Goal: Transaction & Acquisition: Download file/media

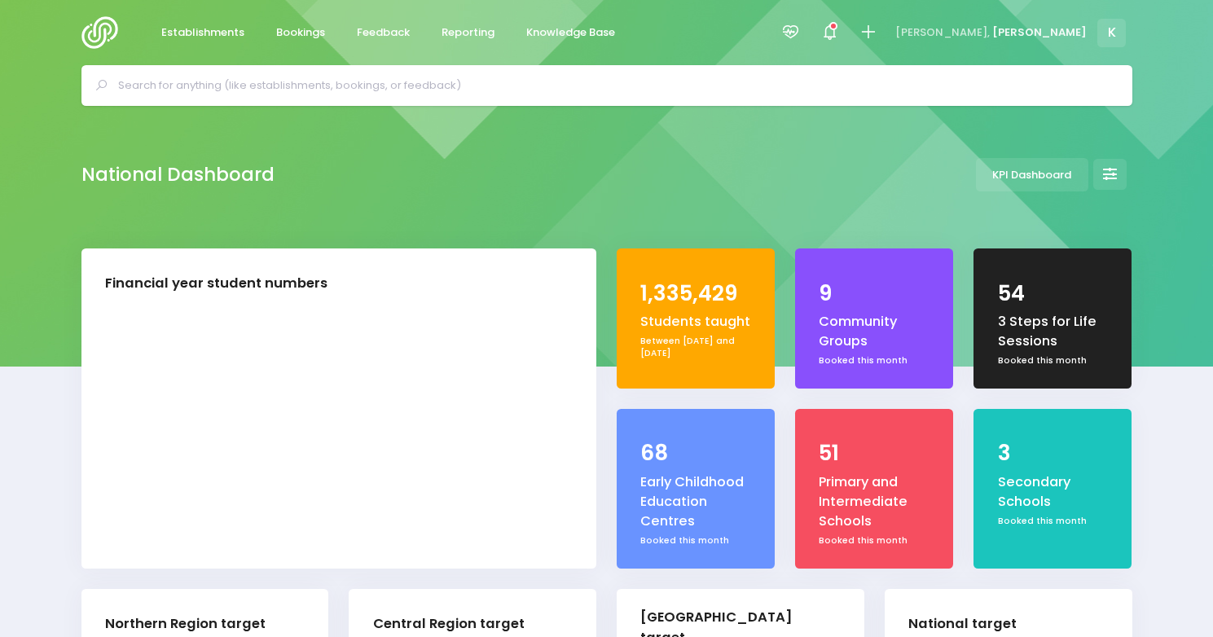
select select "5"
click at [358, 100] on div at bounding box center [606, 85] width 1051 height 41
click at [358, 99] on div at bounding box center [606, 85] width 1051 height 41
click at [357, 90] on input "text" at bounding box center [614, 85] width 992 height 24
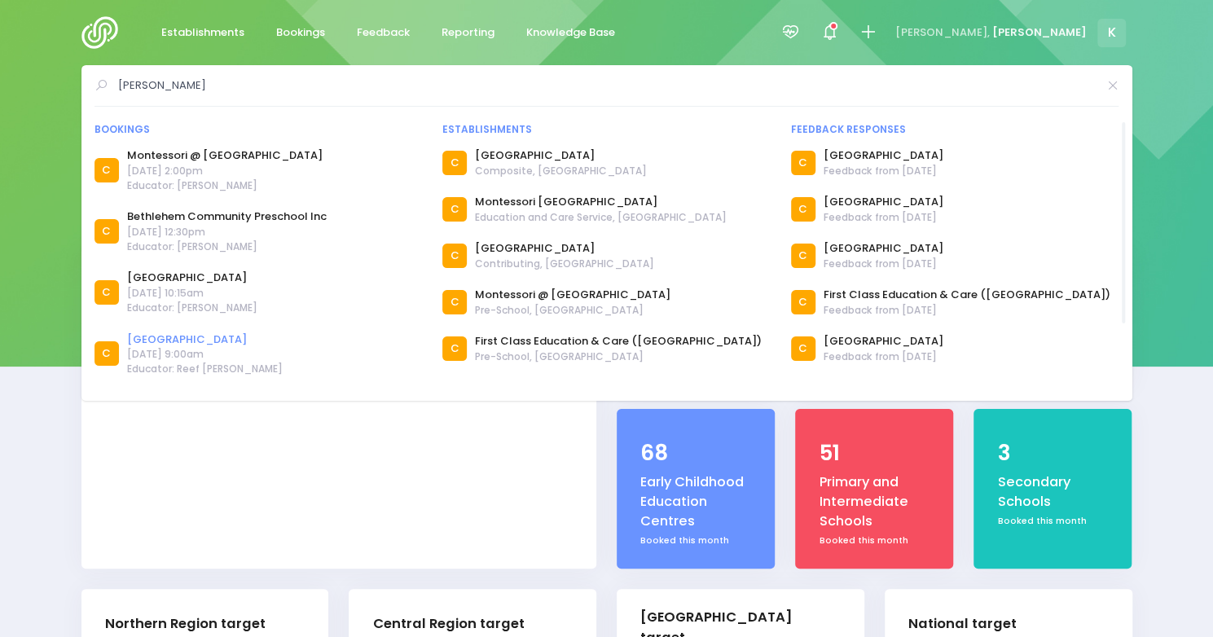
type input "[PERSON_NAME]"
click at [210, 336] on link "[GEOGRAPHIC_DATA]" at bounding box center [205, 340] width 156 height 16
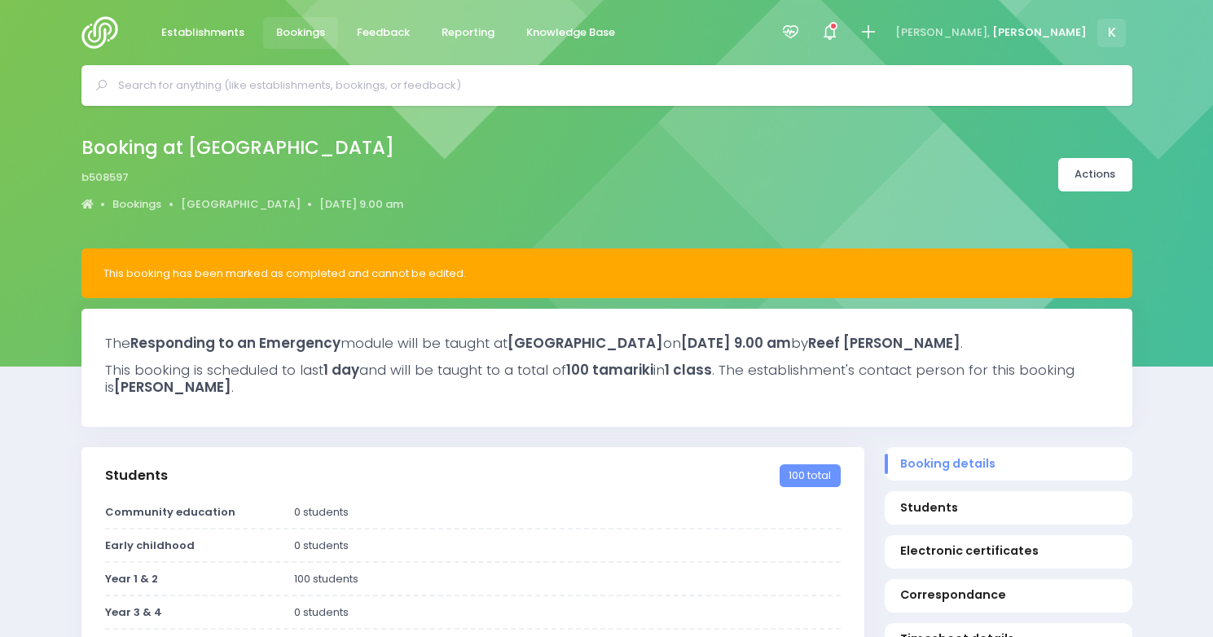
select select "5"
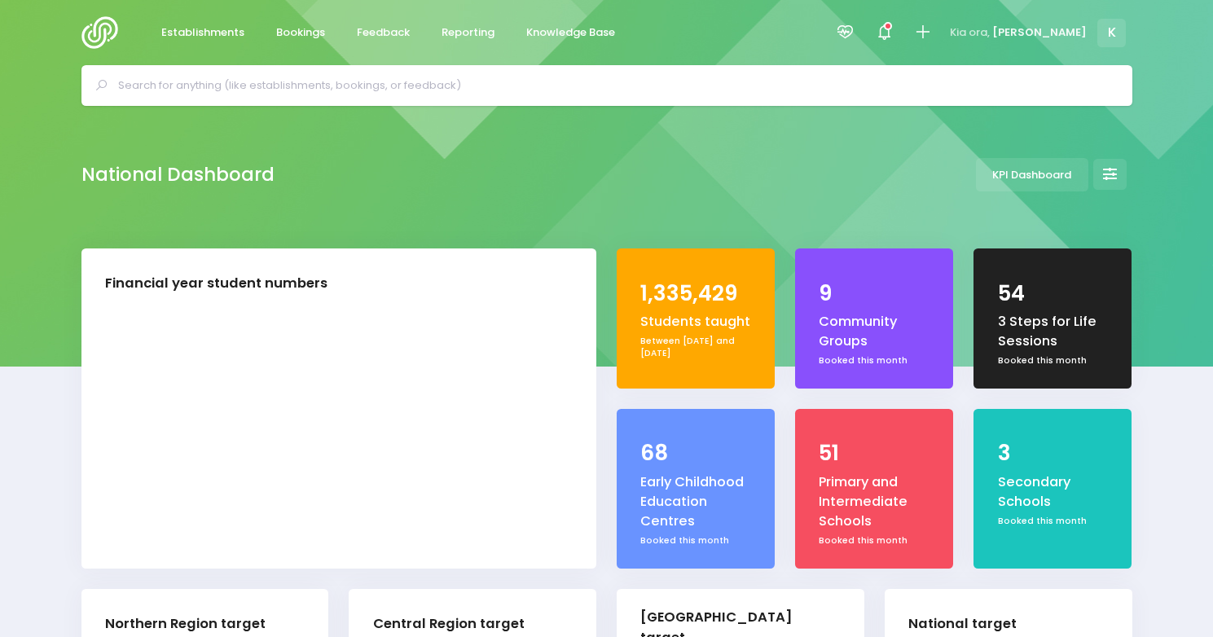
select select "5"
click at [485, 26] on span "Reporting" at bounding box center [468, 32] width 53 height 16
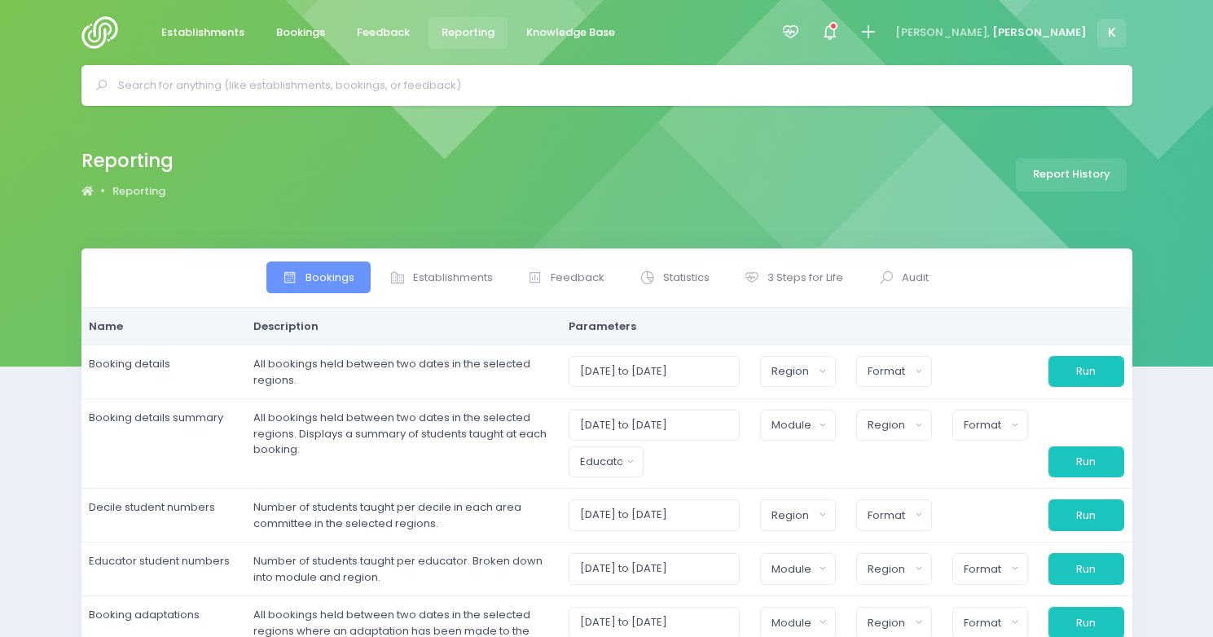
select select
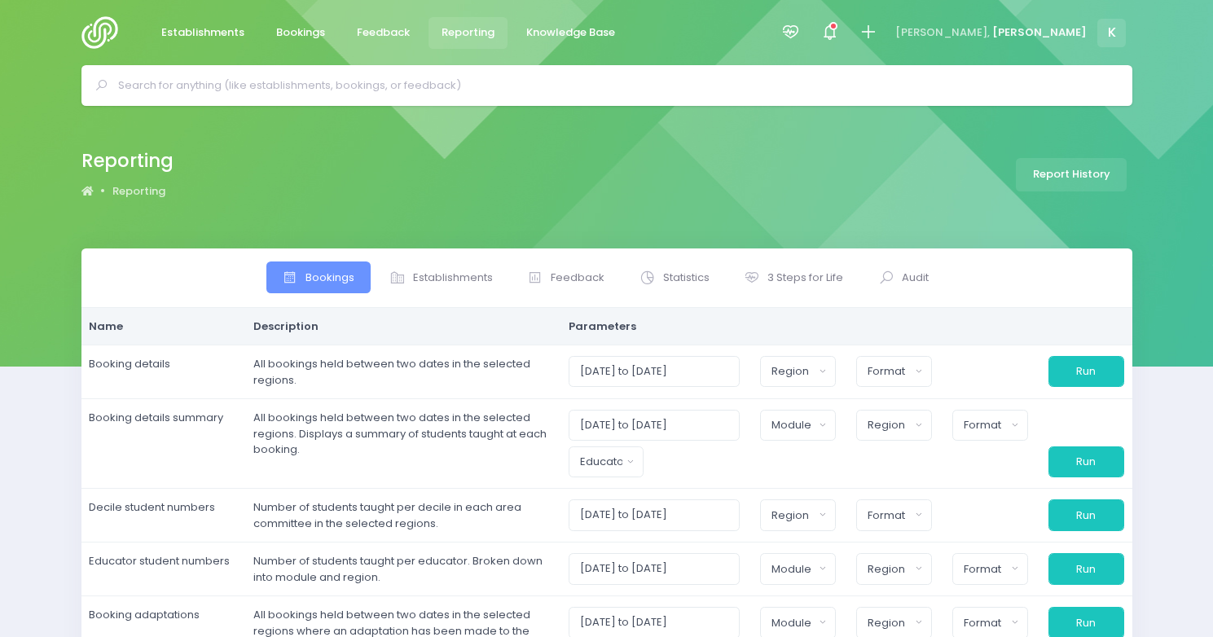
select select
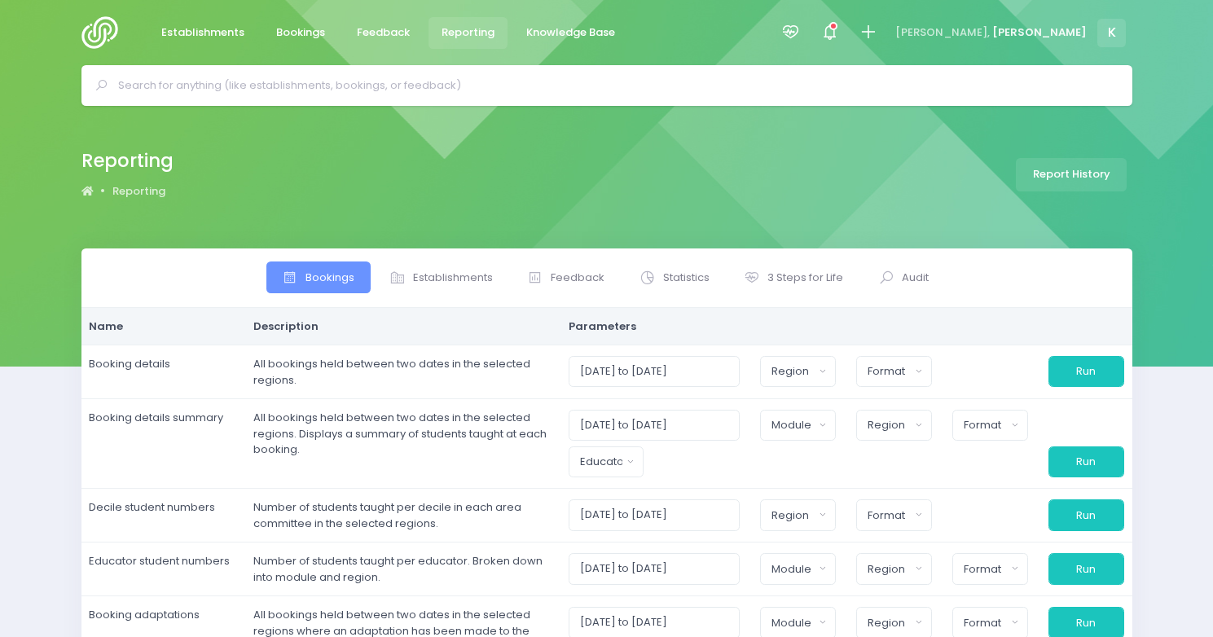
select select
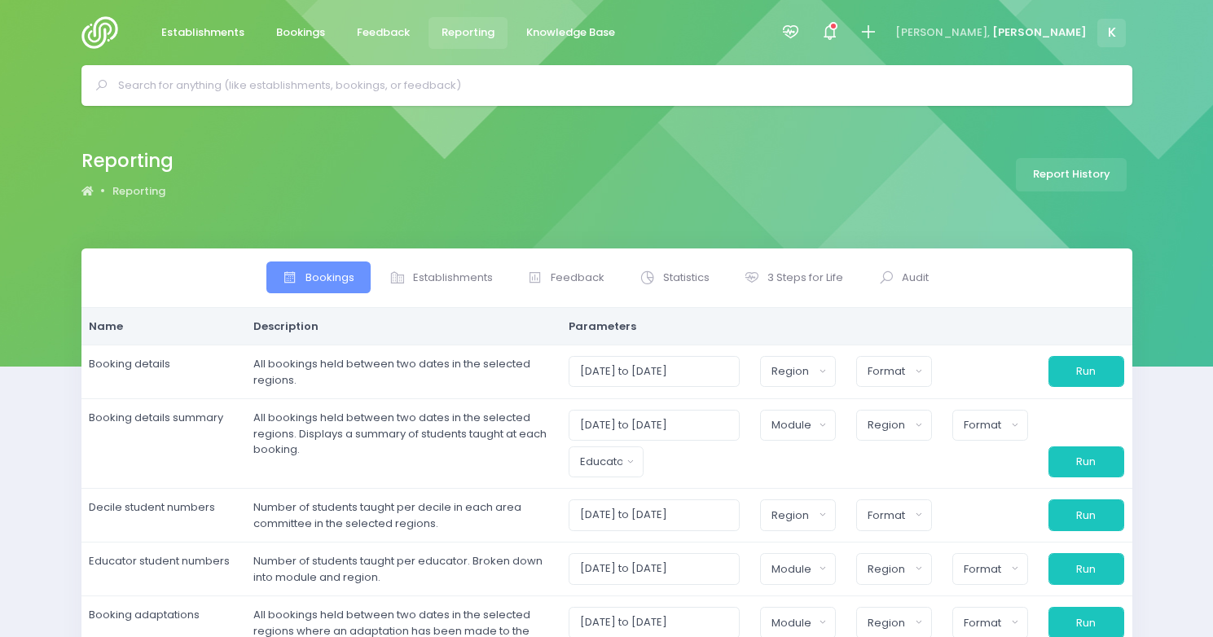
select select
click at [458, 284] on span "Establishments" at bounding box center [453, 278] width 80 height 16
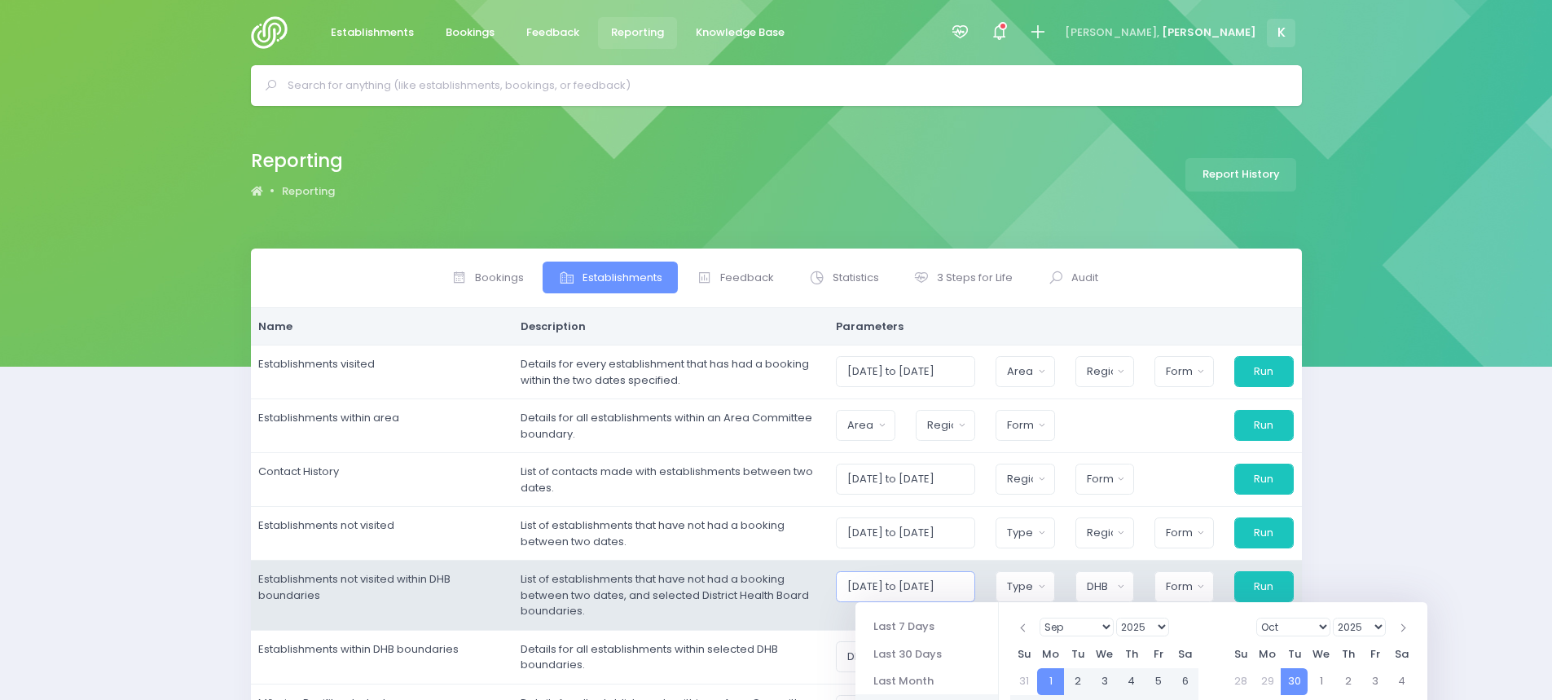
click at [922, 584] on input "01/09/2025 to 30/09/2025" at bounding box center [905, 586] width 139 height 31
click at [965, 586] on input "01/09/2023 to 30/09/2025" at bounding box center [905, 586] width 139 height 31
type input "01/09/2023 to 30/12/2025"
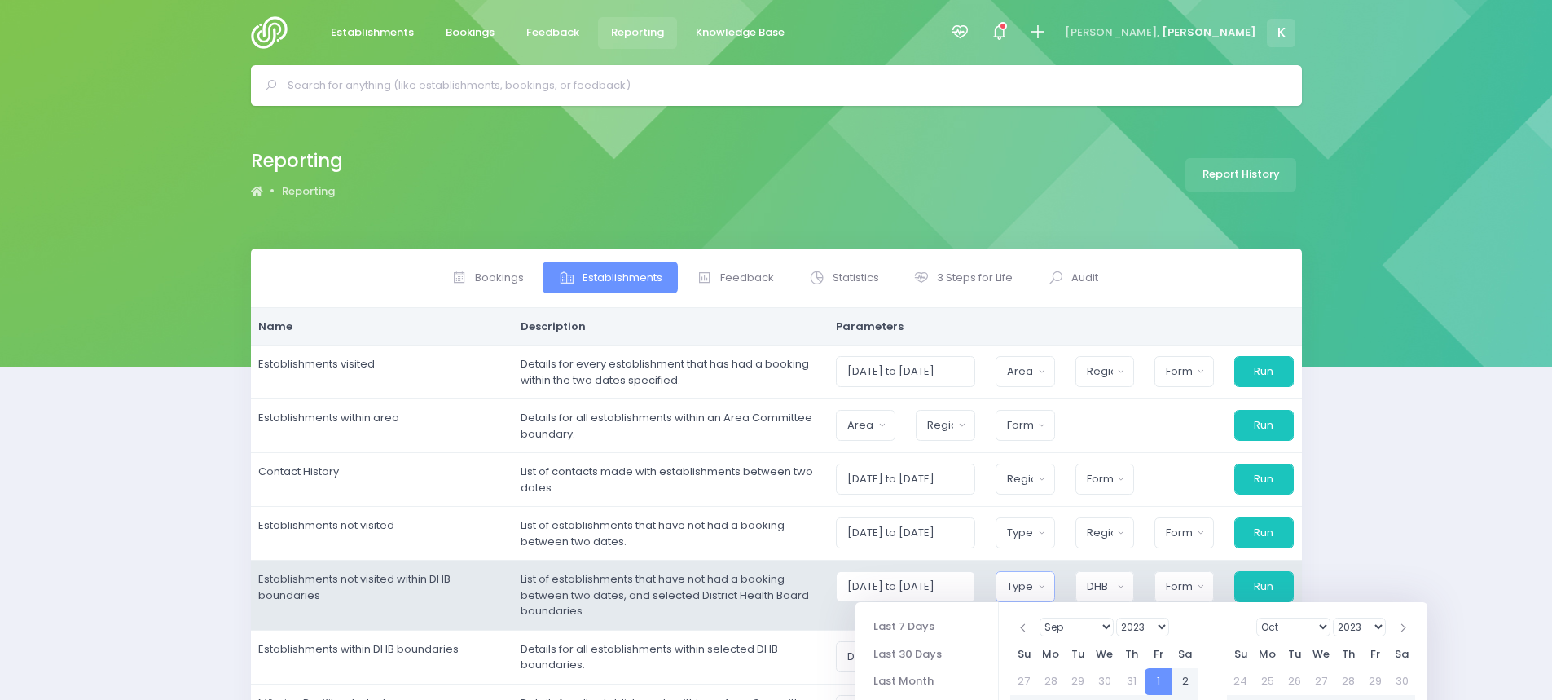
click at [1016, 582] on button "Type" at bounding box center [1025, 586] width 59 height 31
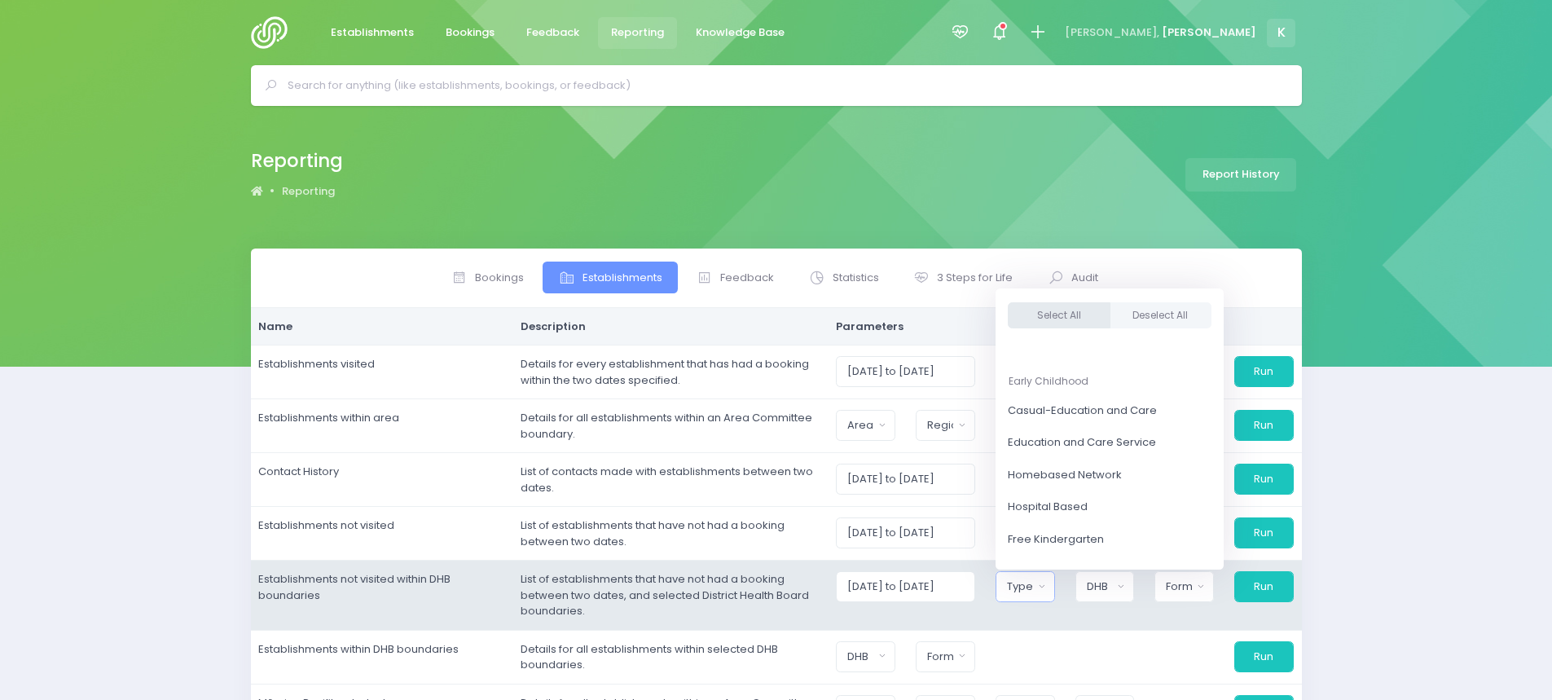
click at [1071, 321] on button "Select All" at bounding box center [1059, 315] width 103 height 27
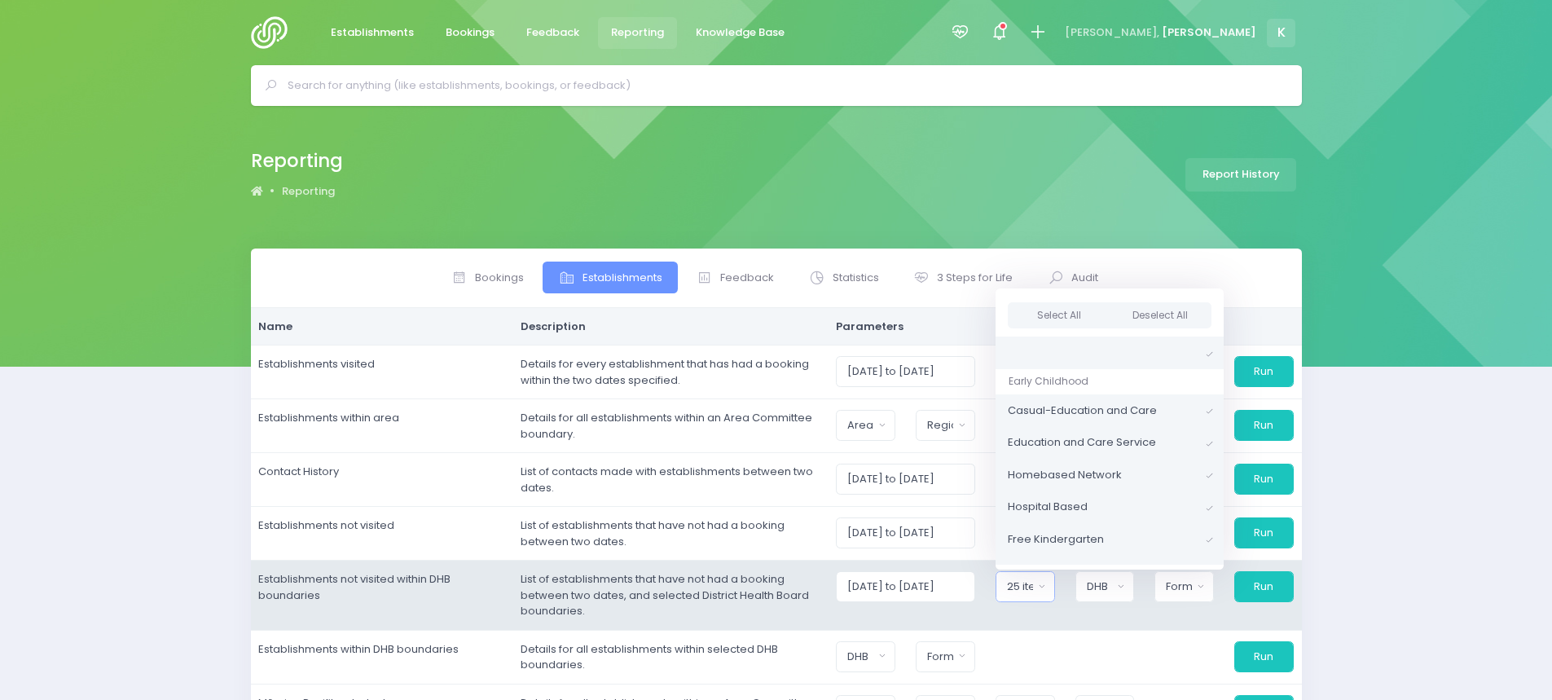
click at [1212, 539] on span at bounding box center [1209, 539] width 7 height 11
click at [1212, 437] on link "Education and Care Service" at bounding box center [1110, 442] width 228 height 33
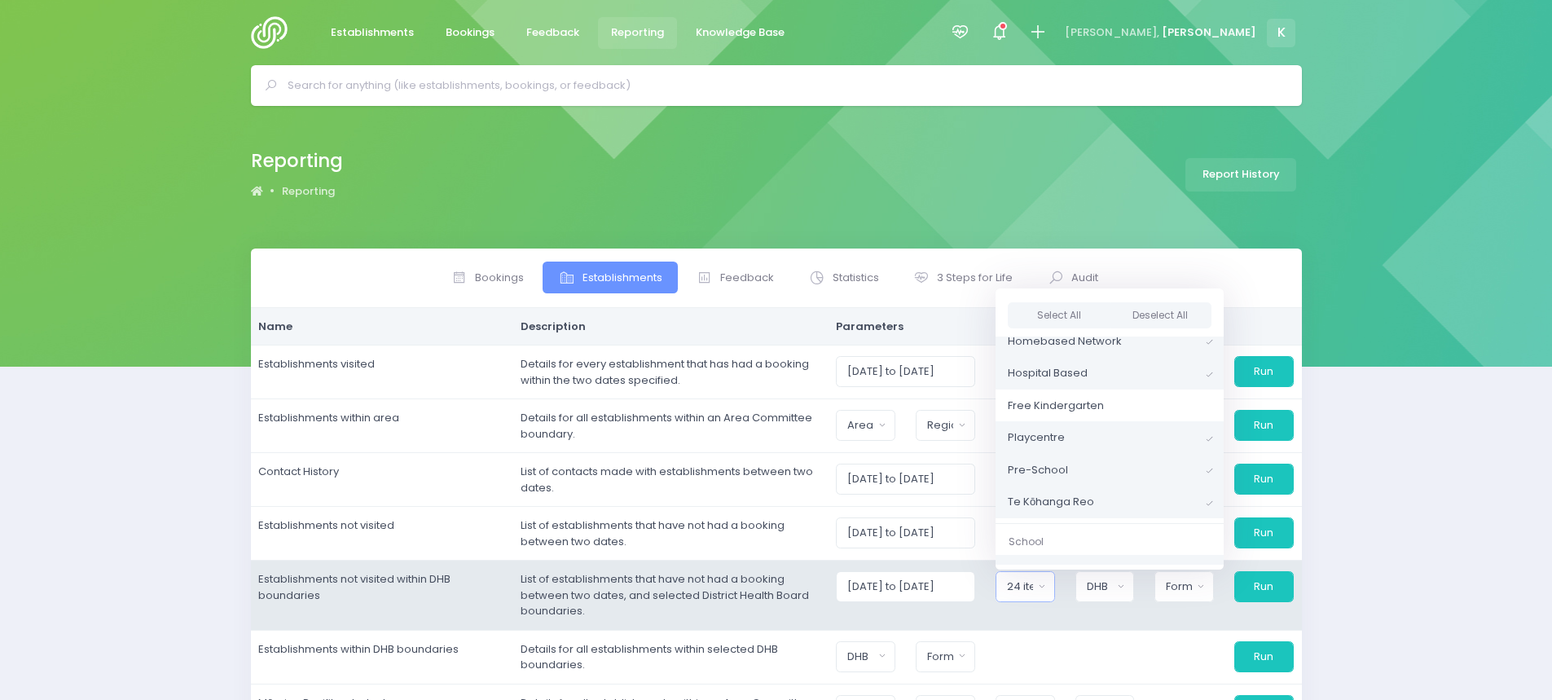
scroll to position [163, 0]
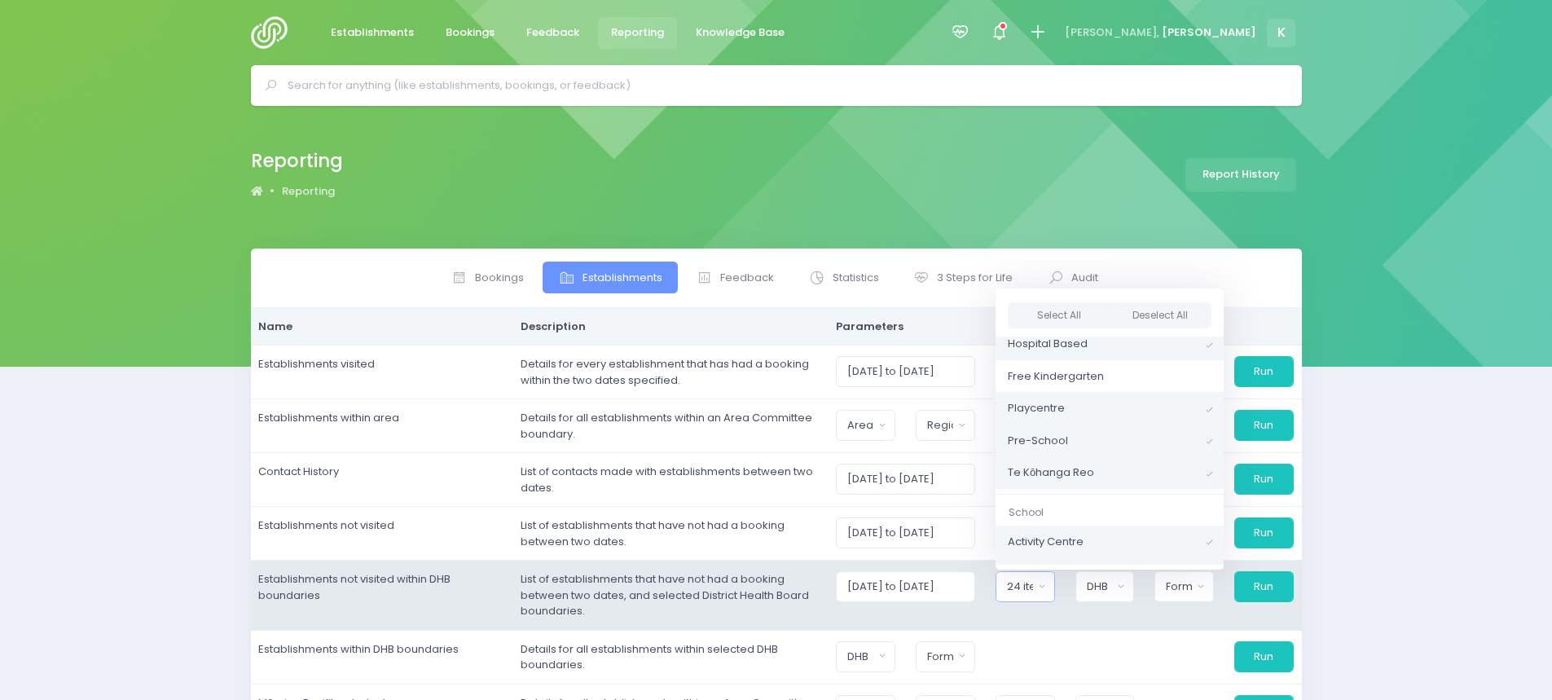
click at [1212, 407] on link "Playcentre" at bounding box center [1110, 408] width 228 height 33
click at [1212, 439] on span at bounding box center [1209, 441] width 7 height 11
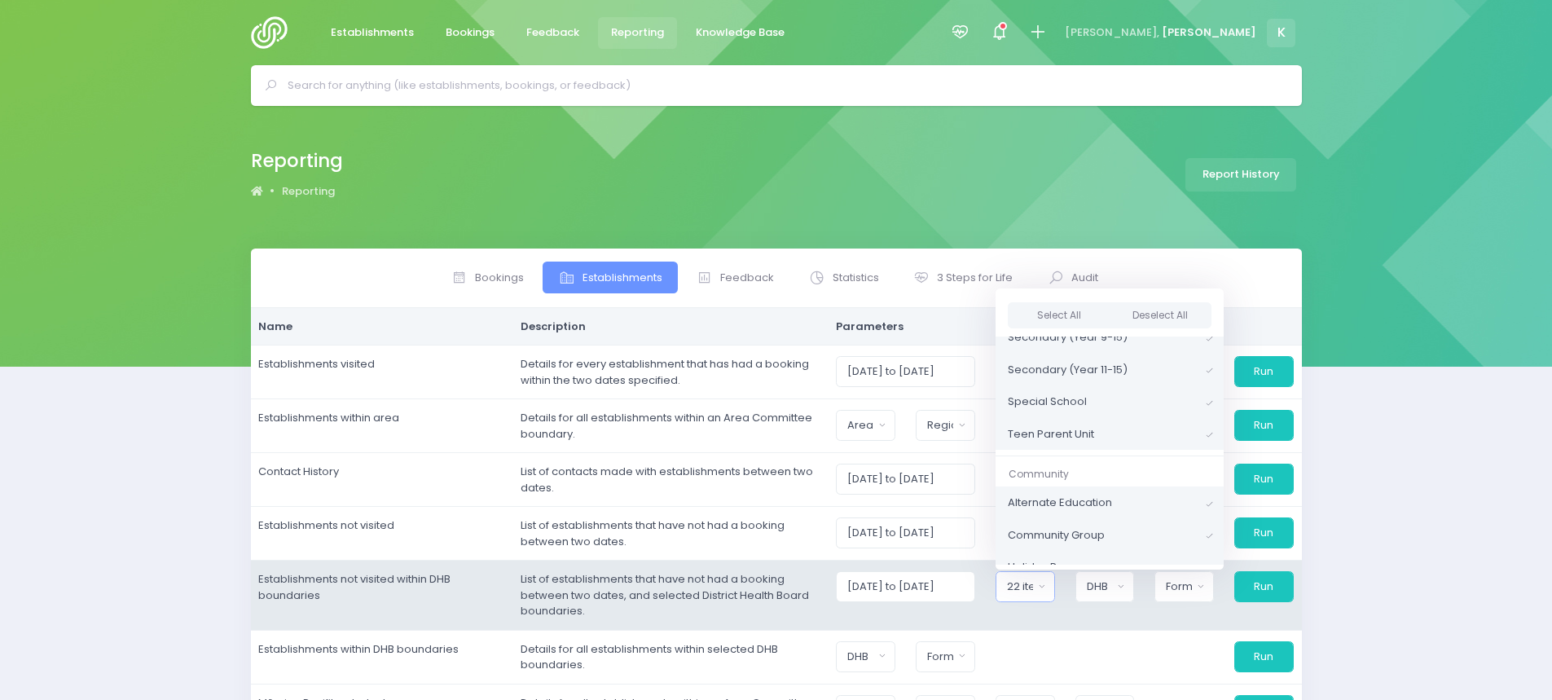
scroll to position [675, 0]
click at [1193, 619] on td "01/09/2023 to 30/12/2025 Casual-Education and Care Education and Care Service H…" at bounding box center [1065, 596] width 473 height 70
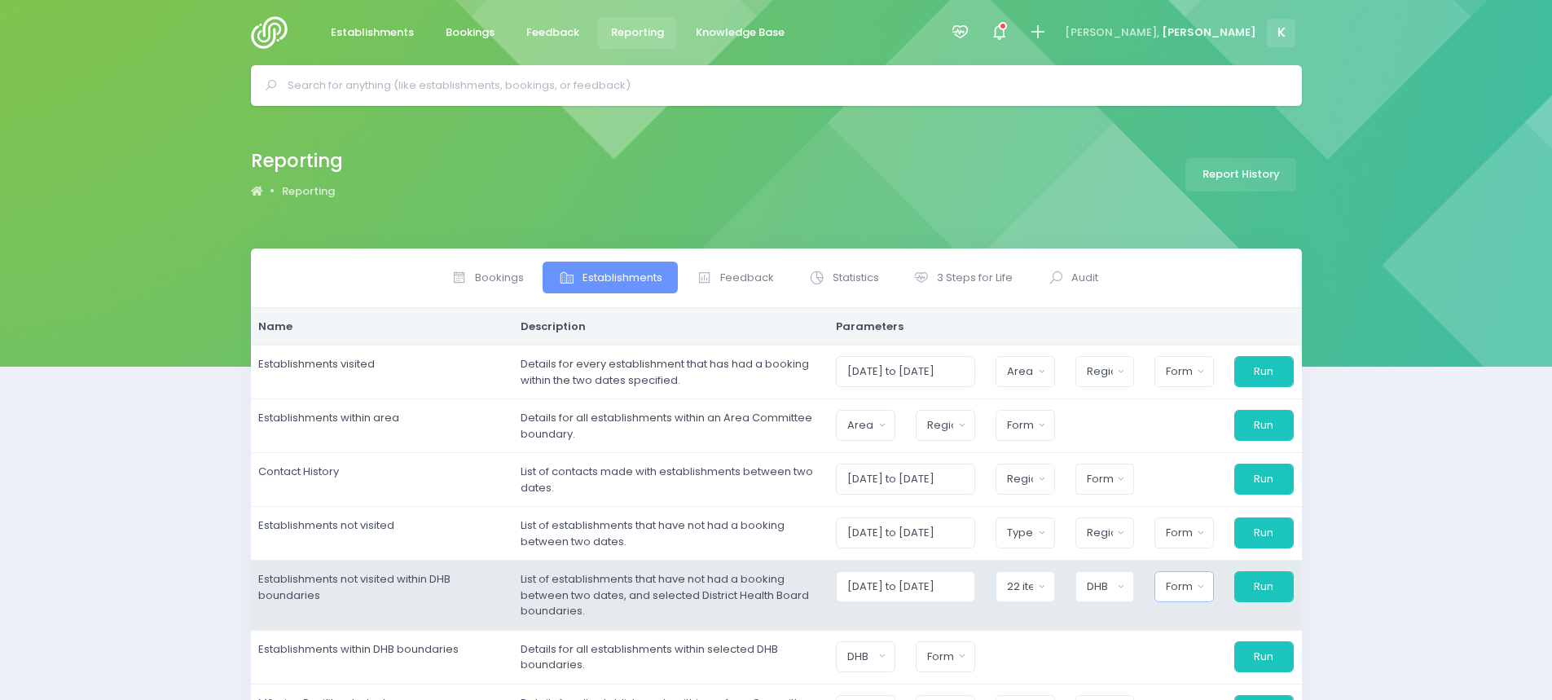
click at [1192, 583] on div "Format" at bounding box center [1179, 586] width 26 height 16
click at [1201, 537] on link "Excel Spreadsheet" at bounding box center [1217, 548] width 124 height 33
select select "excel"
click at [1212, 579] on button "Run" at bounding box center [1263, 586] width 61 height 31
click at [1212, 591] on button "Run" at bounding box center [1263, 586] width 61 height 31
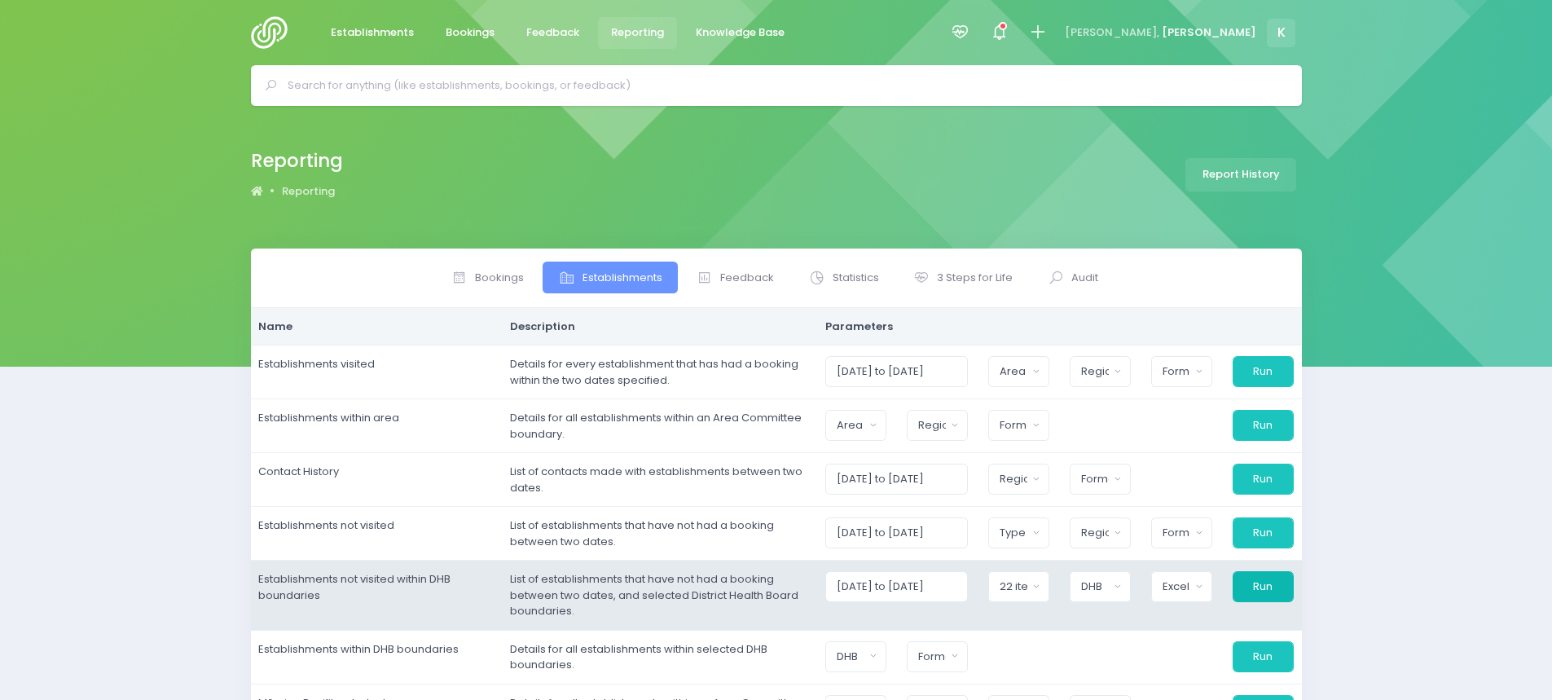
click at [1212, 580] on button "Run" at bounding box center [1263, 586] width 61 height 31
drag, startPoint x: 1251, startPoint y: 580, endPoint x: 1114, endPoint y: 594, distance: 138.4
click at [1109, 594] on div "DHB" at bounding box center [1095, 586] width 28 height 16
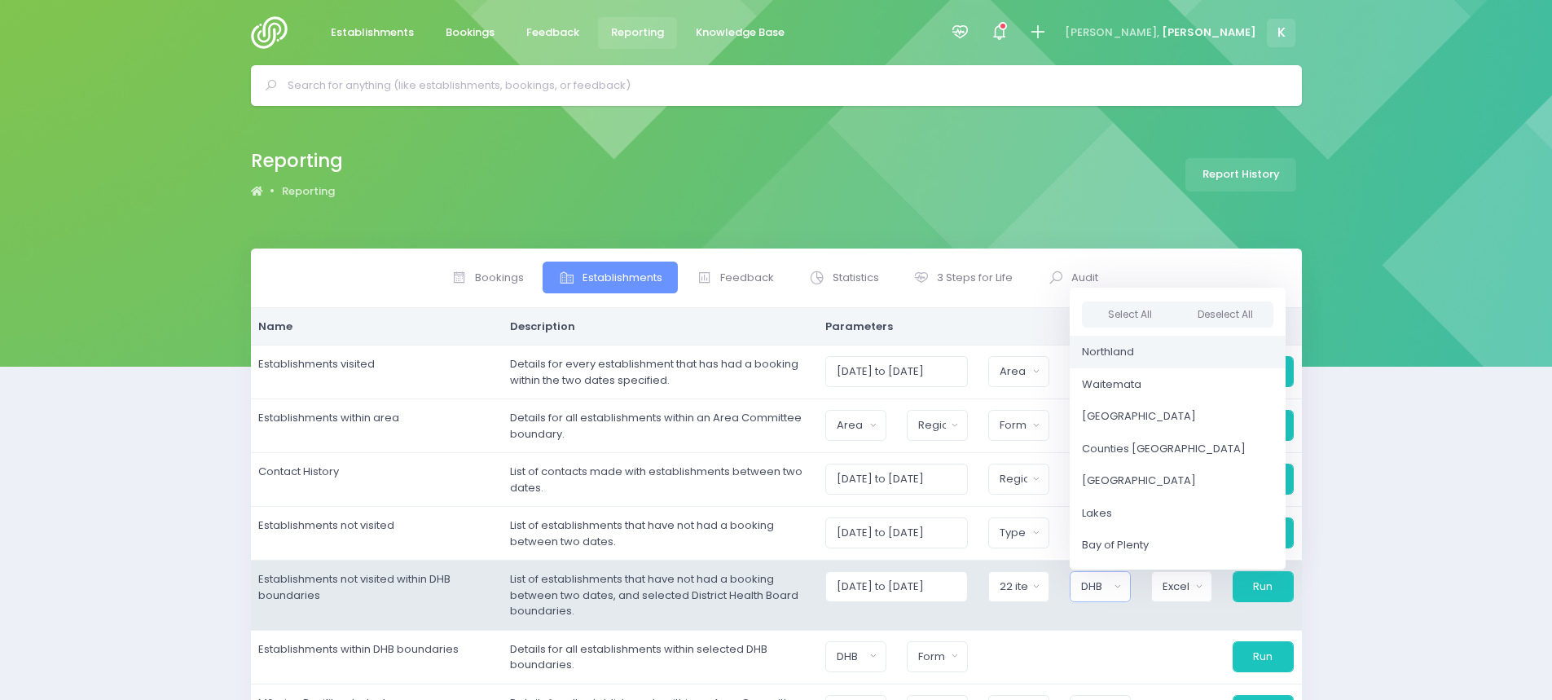
click at [1134, 351] on span "Northland" at bounding box center [1108, 352] width 52 height 16
select select "Northland"
click at [1190, 446] on link "Bay of Plenty" at bounding box center [1175, 445] width 216 height 33
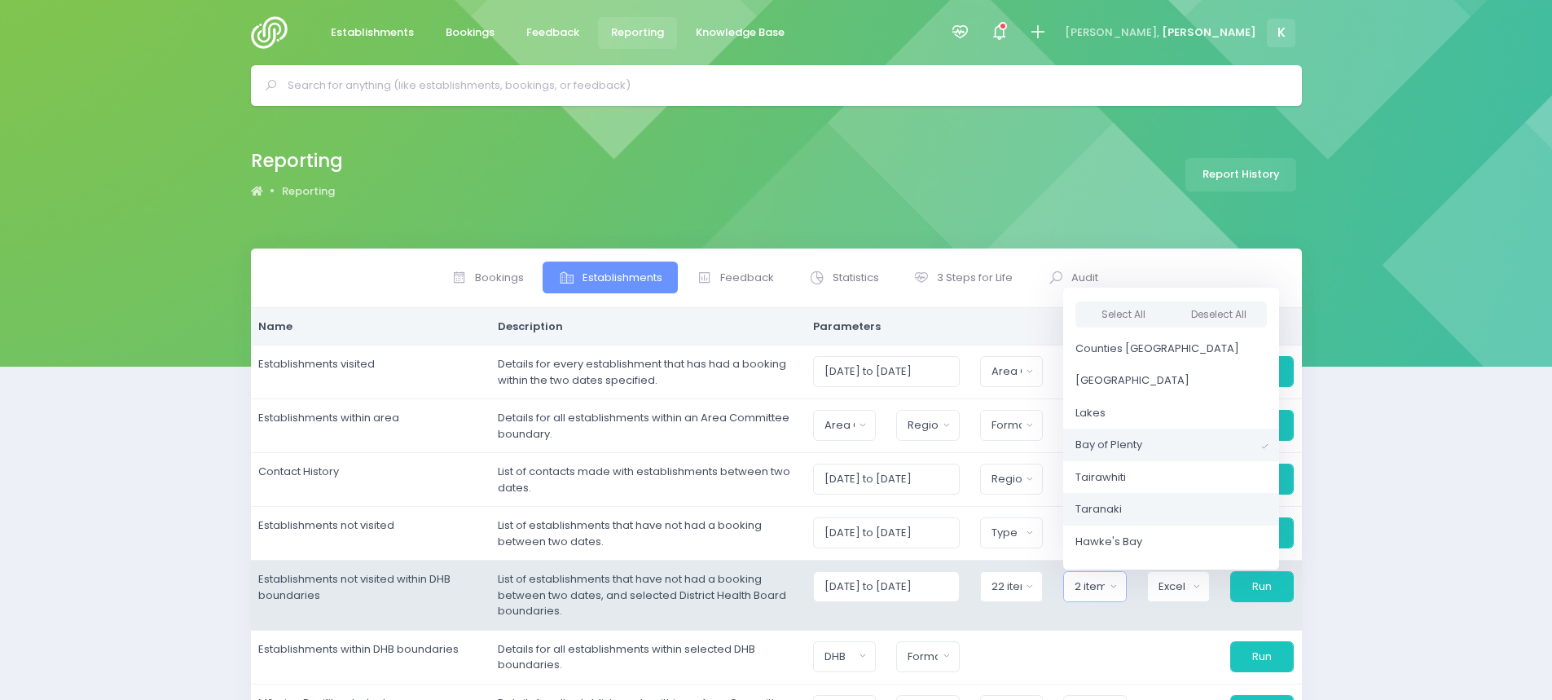
click at [1166, 519] on link "Taranaki" at bounding box center [1171, 509] width 216 height 33
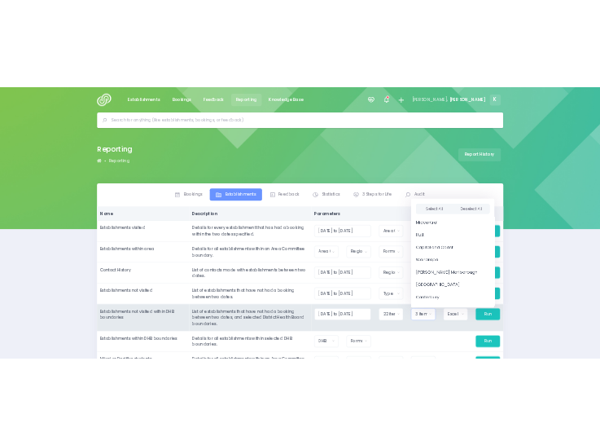
scroll to position [371, 0]
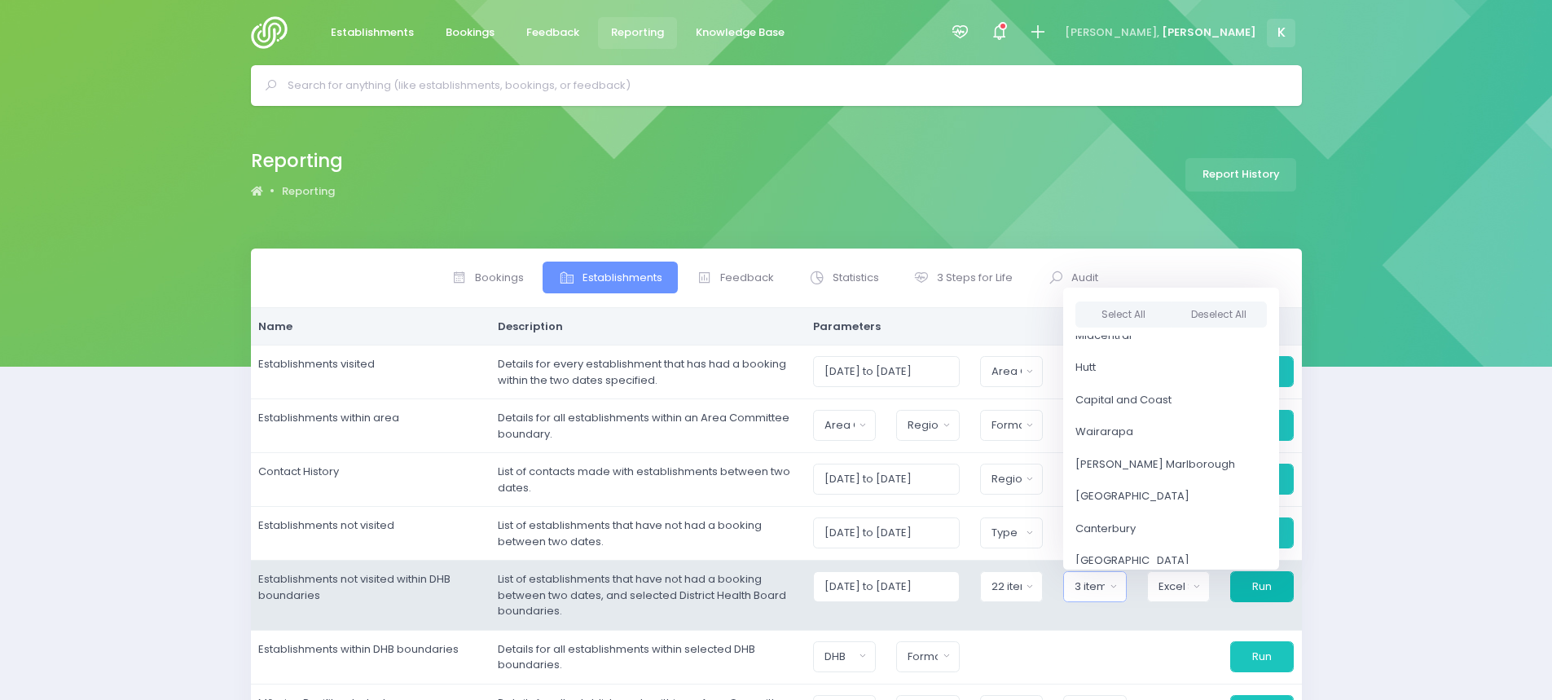
click at [1212, 583] on button "Run" at bounding box center [1261, 586] width 63 height 31
